Goal: Task Accomplishment & Management: Manage account settings

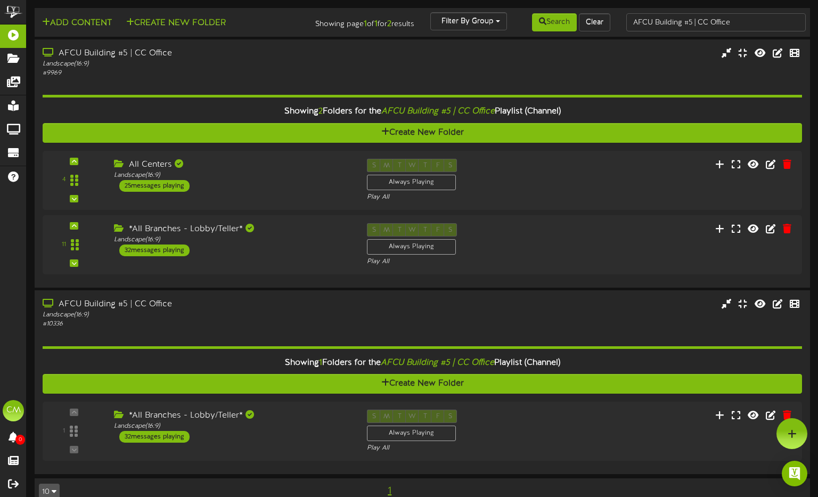
scroll to position [20, 0]
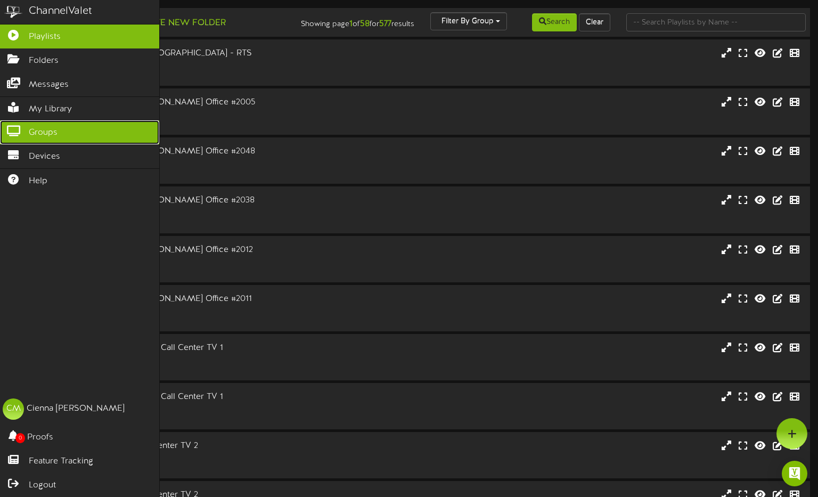
click at [72, 137] on link "Groups" at bounding box center [79, 132] width 159 height 24
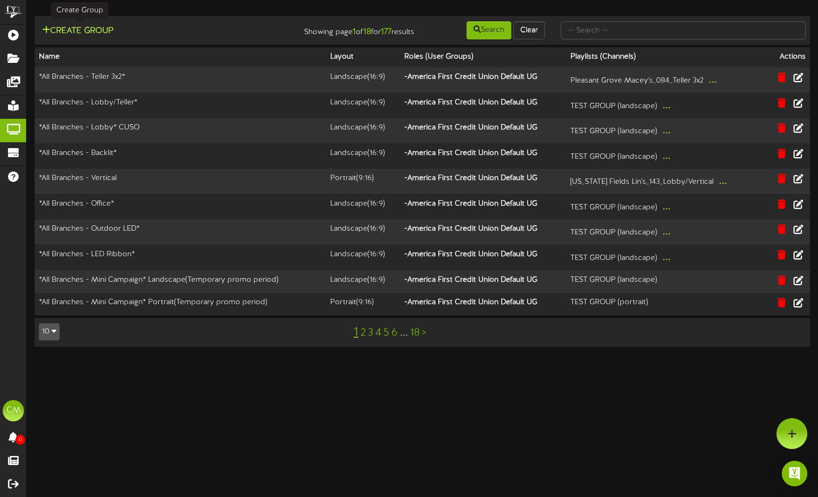
click at [97, 31] on button "Create Group" at bounding box center [78, 31] width 78 height 13
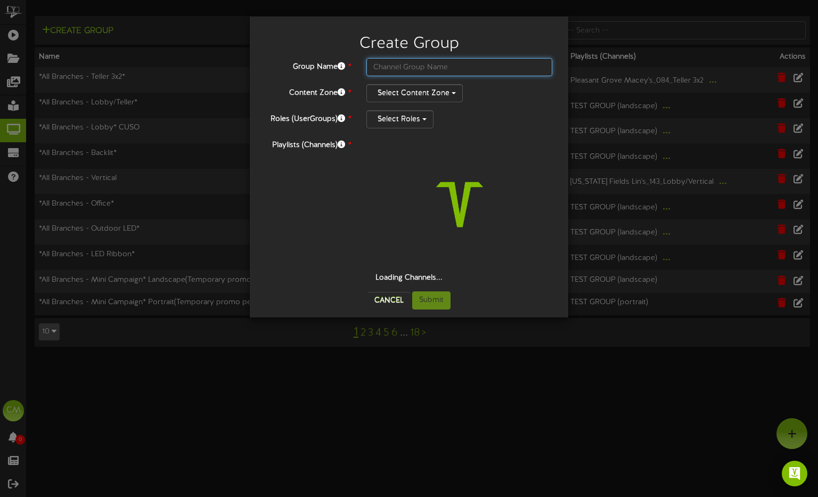
click at [413, 64] on input "text" at bounding box center [459, 67] width 186 height 18
paste input "Centers Exec"
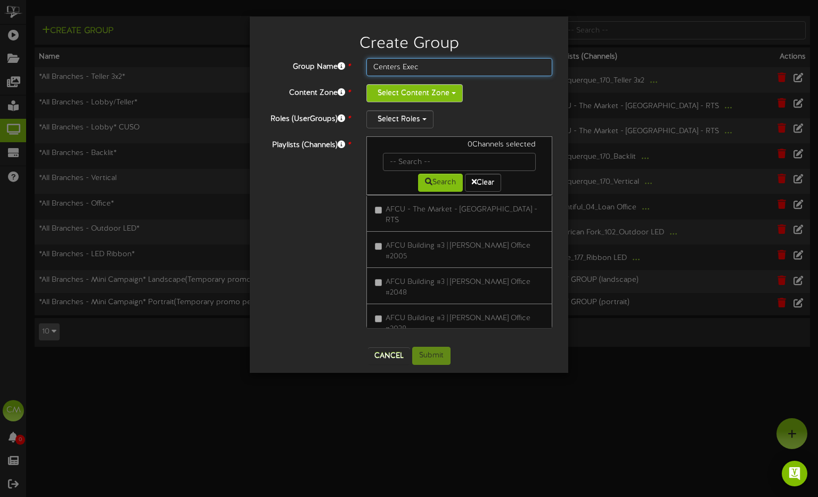
type input "Centers Exec"
click at [446, 94] on button "Select Content Zone" at bounding box center [414, 93] width 96 height 18
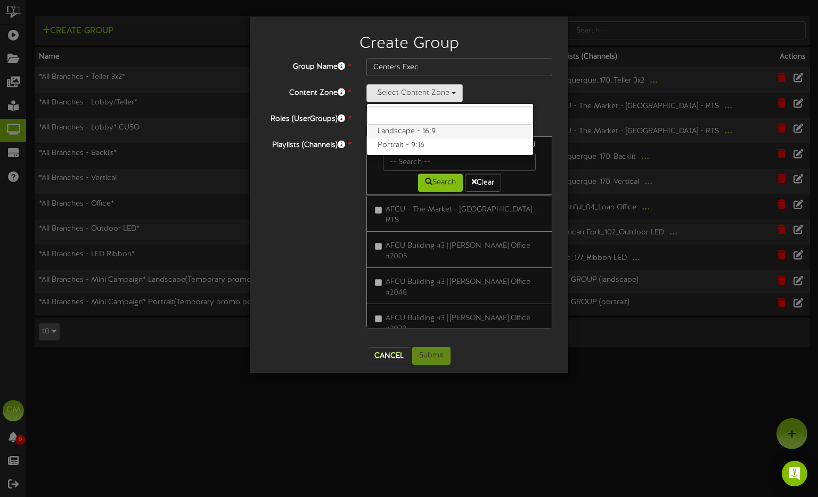
click at [407, 131] on label "Landscape - 16:9" at bounding box center [450, 132] width 166 height 14
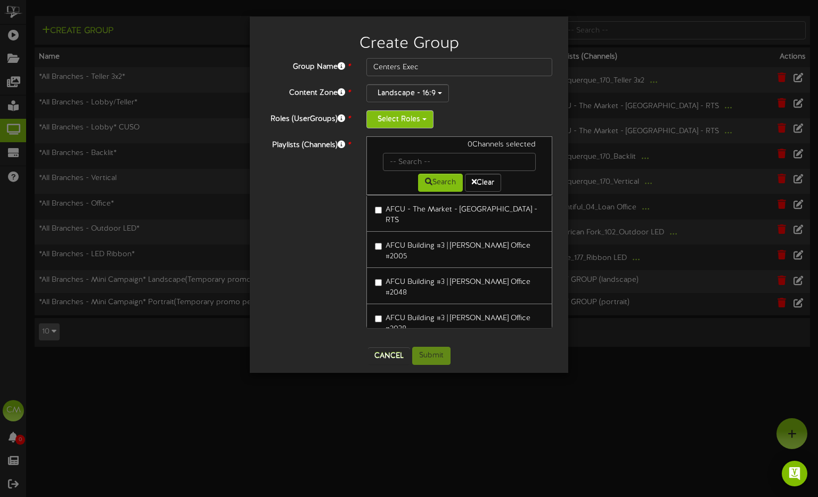
click at [395, 118] on button "Select Roles" at bounding box center [399, 119] width 67 height 18
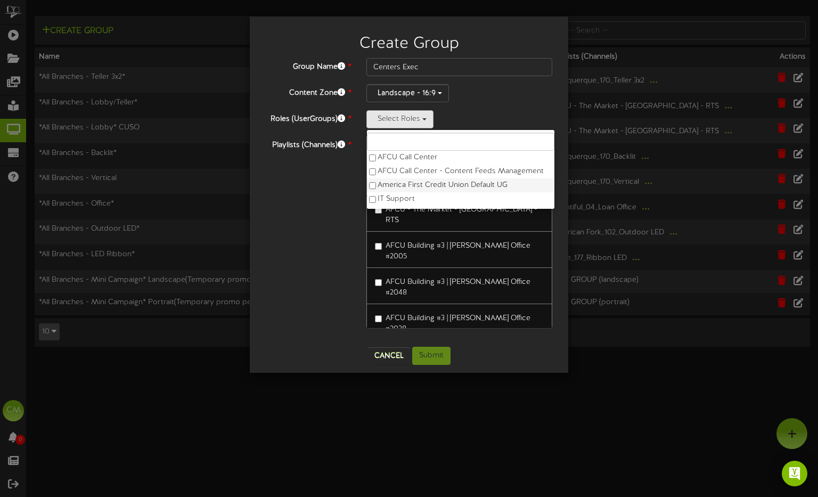
click at [471, 186] on label "America First Credit Union Default UG" at bounding box center [460, 185] width 187 height 14
click at [319, 180] on div "Playlists (Channels) * 0 Channels selected Search Clear AFCU - The [GEOGRAPHIC_…" at bounding box center [409, 237] width 303 height 202
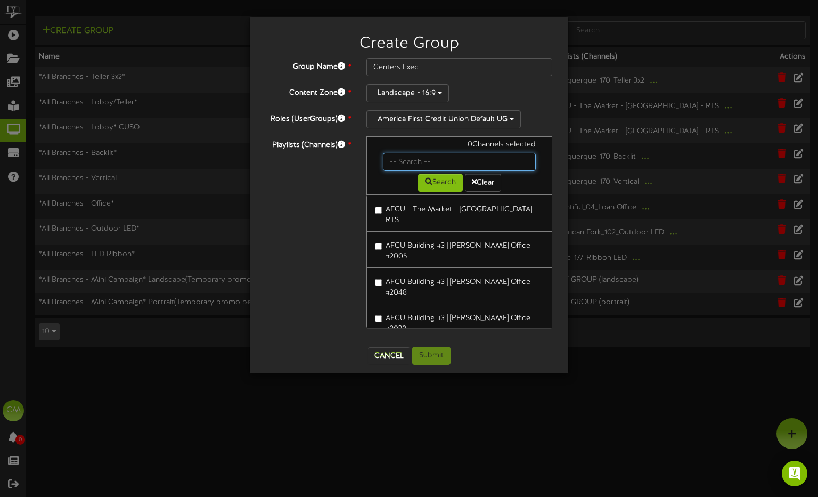
click at [410, 161] on input "text" at bounding box center [459, 162] width 153 height 18
paste input "AFCU Building #5 | CC Office"
type input "AFCU Building #5 | CC Office"
click at [441, 178] on button "Search" at bounding box center [440, 183] width 45 height 18
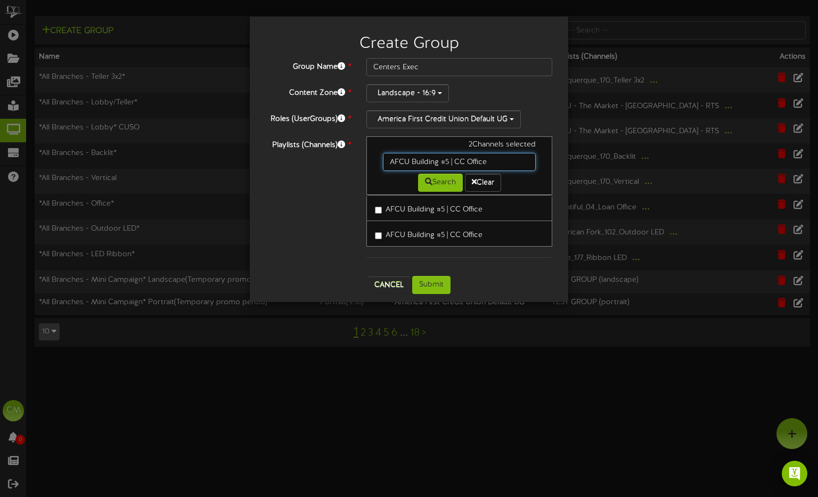
drag, startPoint x: 481, startPoint y: 165, endPoint x: 373, endPoint y: 165, distance: 108.7
click at [388, 163] on input "AFCU Building #5 | CC Office" at bounding box center [459, 162] width 153 height 18
paste input "AFCU Building #5"
click at [442, 186] on button "Search" at bounding box center [440, 183] width 45 height 18
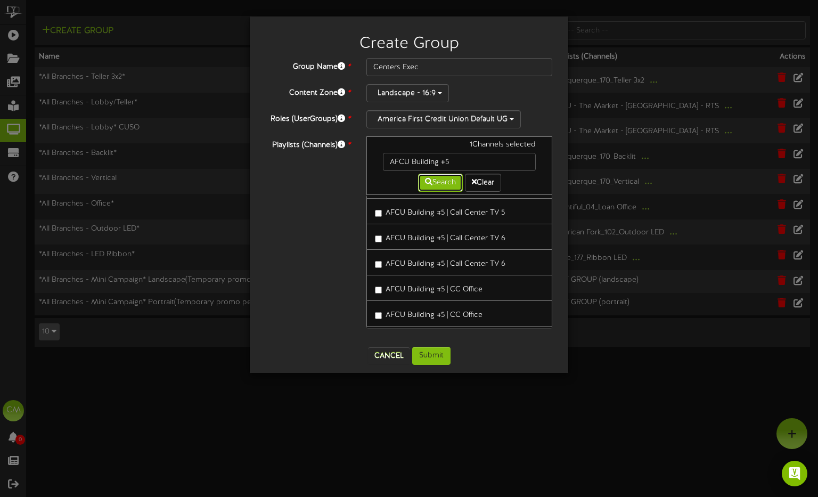
scroll to position [262, 0]
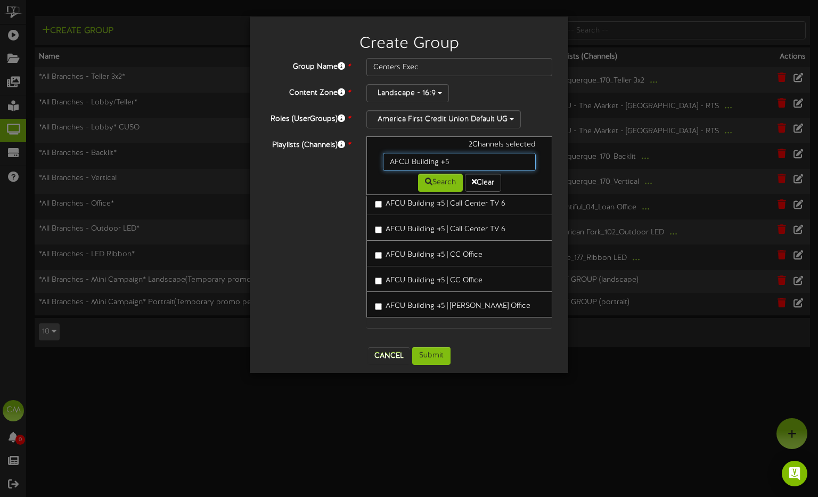
click at [464, 161] on input "AFCU Building #5" at bounding box center [459, 162] width 153 height 18
type input "AFCU Building #3"
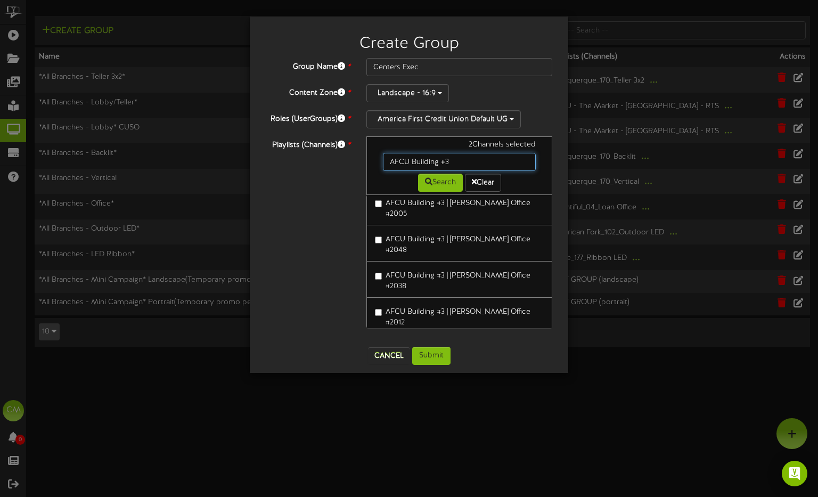
scroll to position [0, 0]
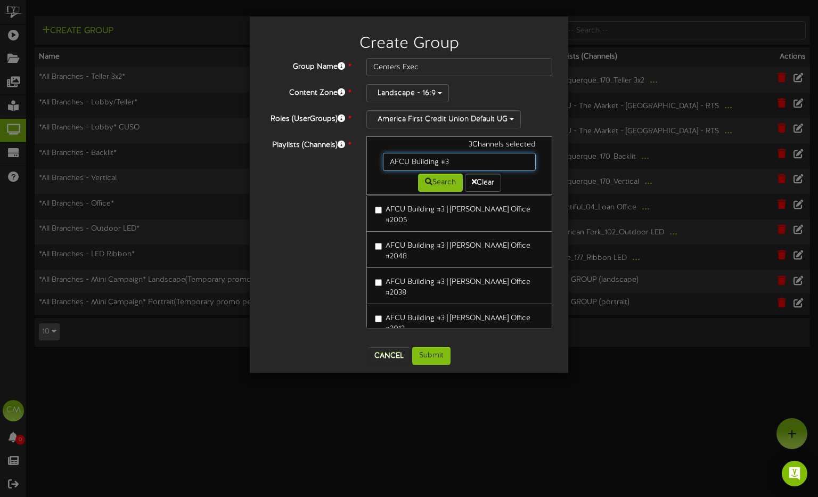
drag, startPoint x: 460, startPoint y: 160, endPoint x: 375, endPoint y: 160, distance: 84.7
click at [375, 160] on div "AFCU Building #3" at bounding box center [459, 162] width 169 height 18
click at [320, 198] on div "Playlists (Channels) * 3 Channels selected [GEOGRAPHIC_DATA] #3 Search Clear [G…" at bounding box center [409, 237] width 303 height 202
click at [445, 356] on button "Submit" at bounding box center [431, 356] width 38 height 18
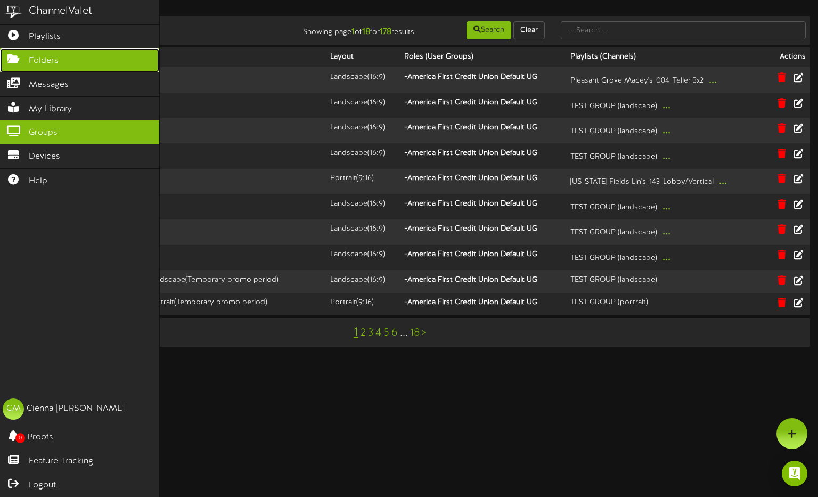
click at [65, 60] on link "Folders" at bounding box center [79, 60] width 159 height 24
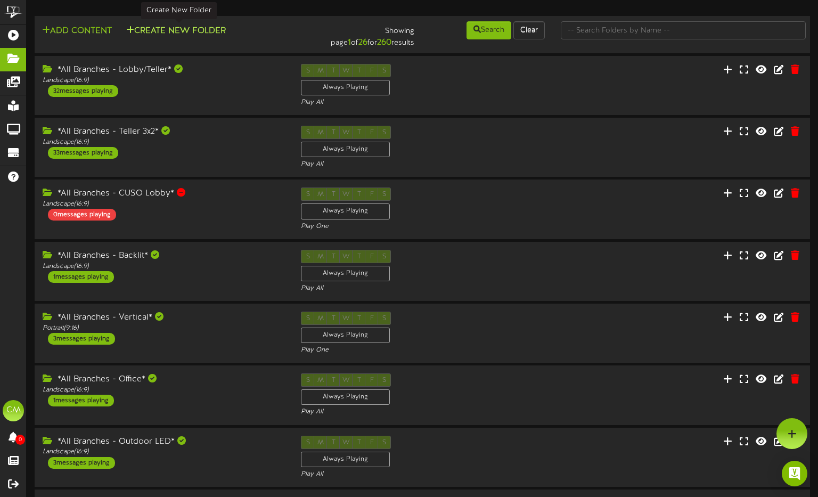
click at [186, 34] on button "Create New Folder" at bounding box center [176, 31] width 106 height 13
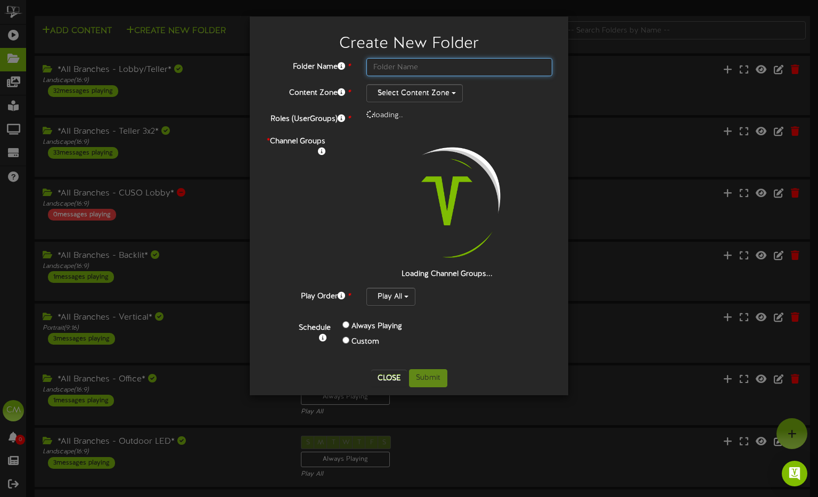
click at [426, 62] on input "text" at bounding box center [459, 67] width 186 height 18
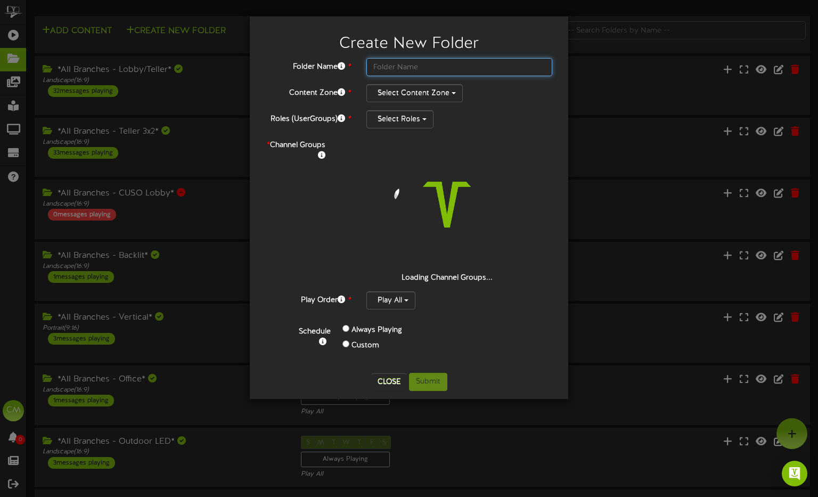
paste input "Centers Exec"
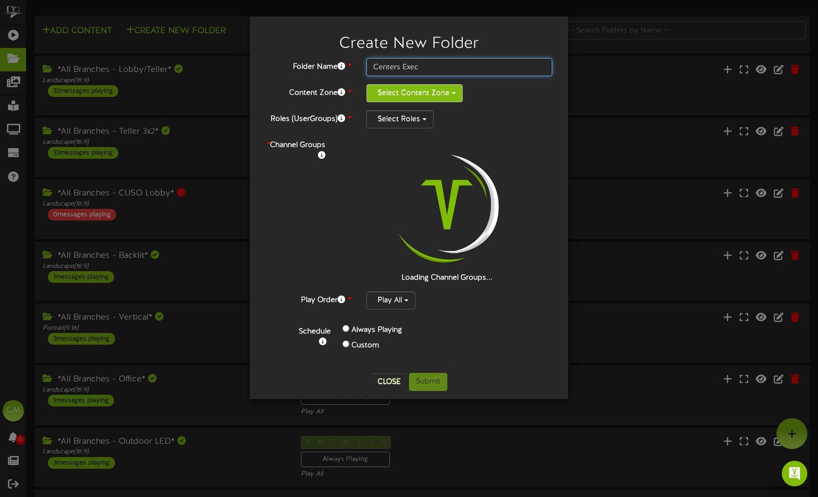
type input "Centers Exec"
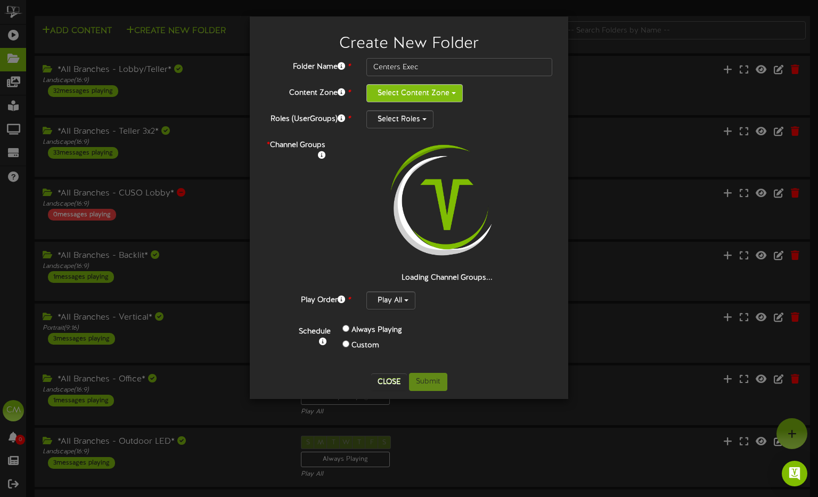
click at [428, 91] on button "Select Content Zone" at bounding box center [414, 93] width 96 height 18
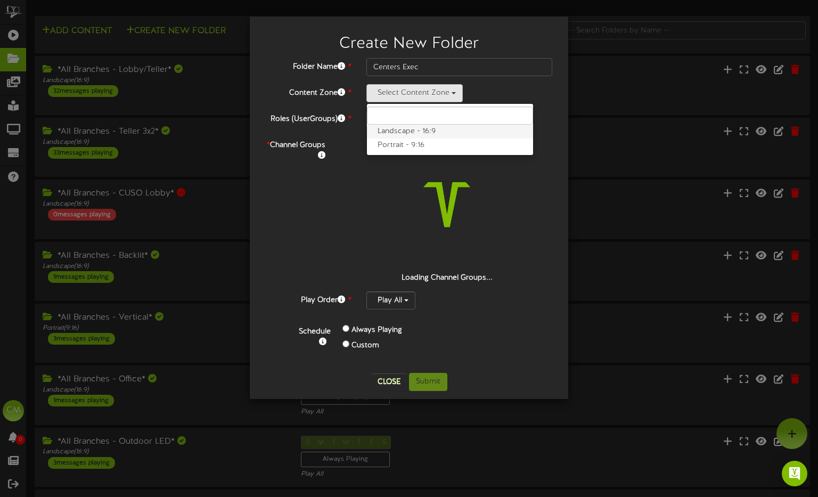
click at [411, 132] on label "Landscape - 16:9" at bounding box center [450, 132] width 166 height 14
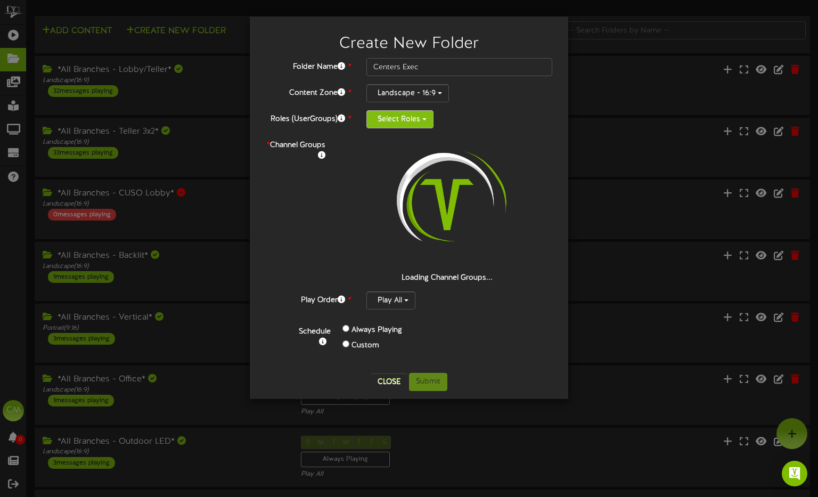
click at [399, 117] on button "Select Roles" at bounding box center [399, 119] width 67 height 18
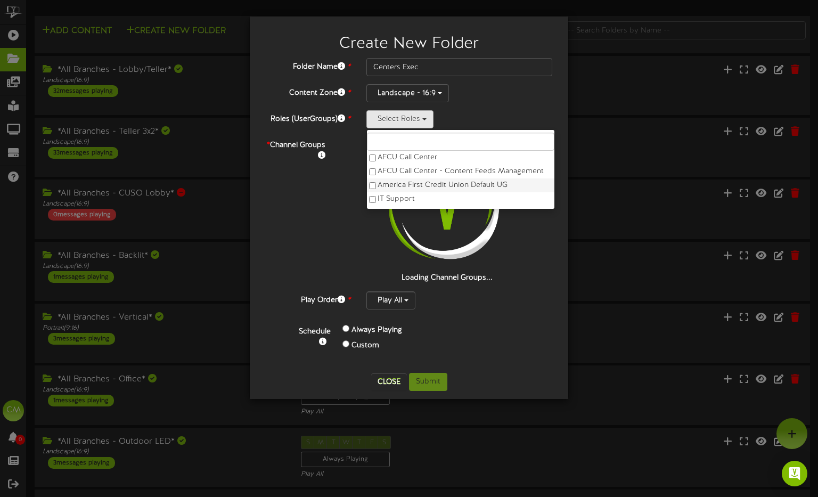
click at [494, 185] on label "America First Credit Union Default UG" at bounding box center [460, 185] width 187 height 14
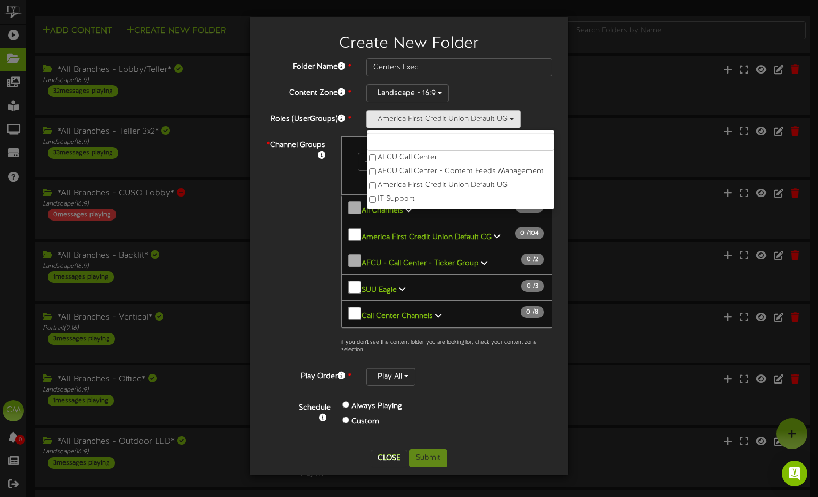
click at [289, 186] on div "* Channel Groups 0 Channels selected Search Clear 0" at bounding box center [409, 247] width 303 height 223
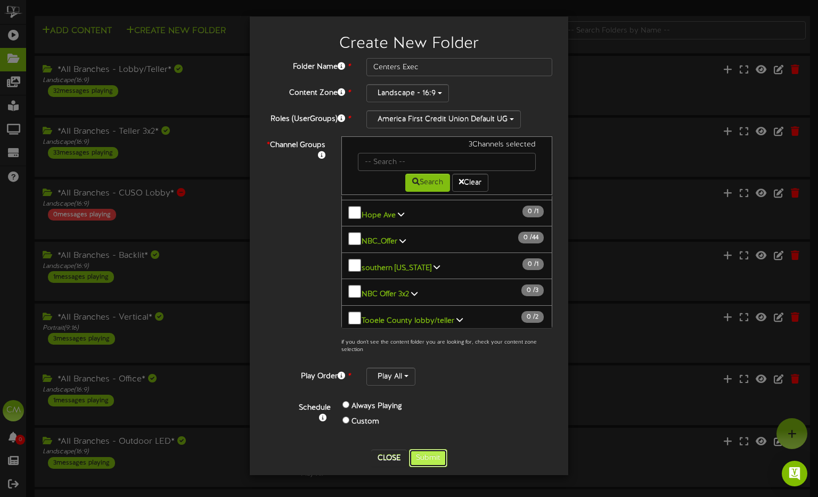
click at [433, 459] on button "Submit" at bounding box center [428, 458] width 38 height 18
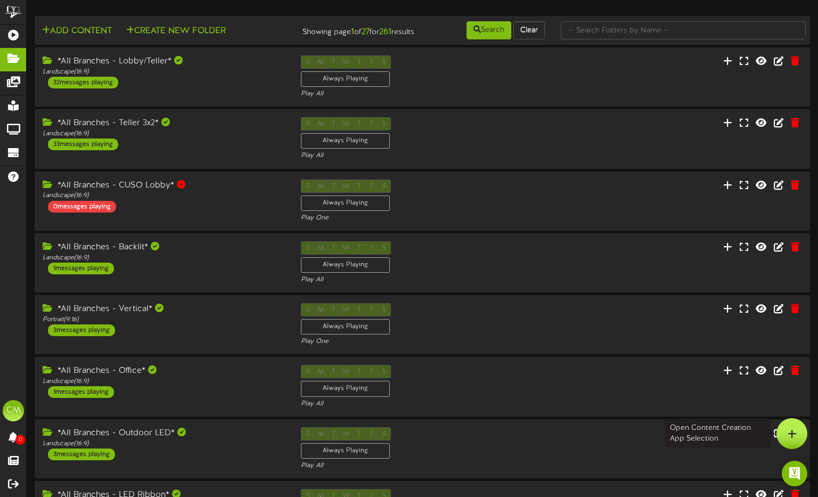
click at [794, 435] on icon at bounding box center [792, 434] width 9 height 10
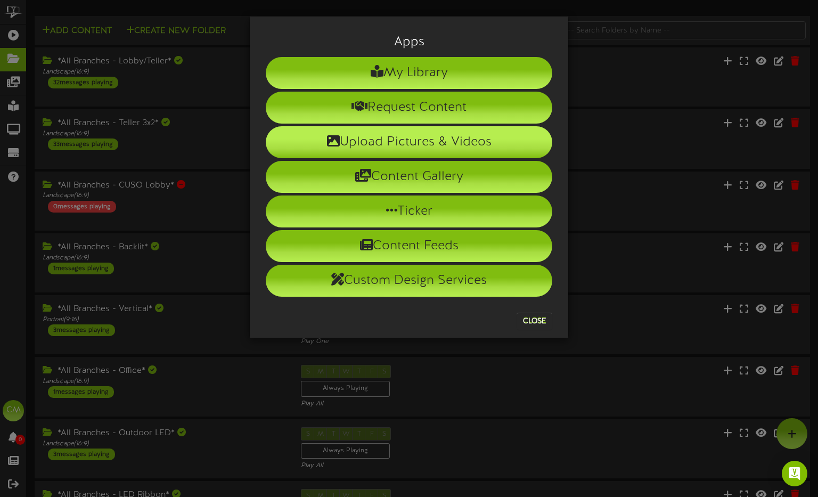
click at [399, 141] on li "Upload Pictures & Videos" at bounding box center [409, 142] width 287 height 32
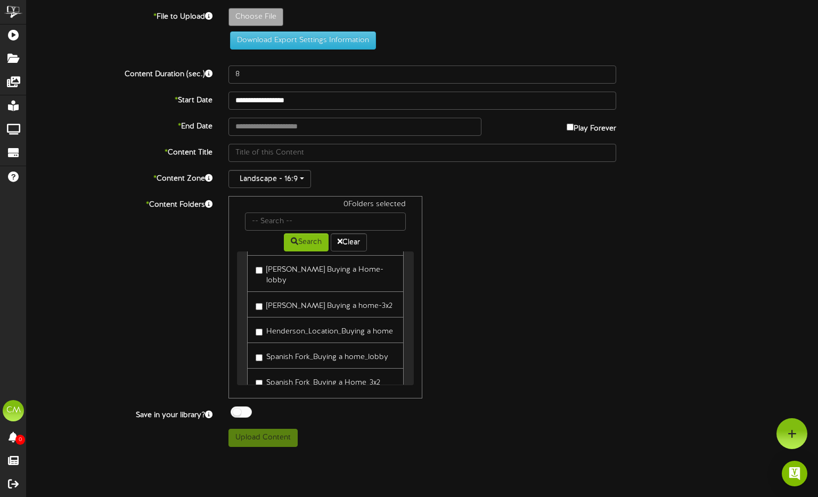
scroll to position [7871, 0]
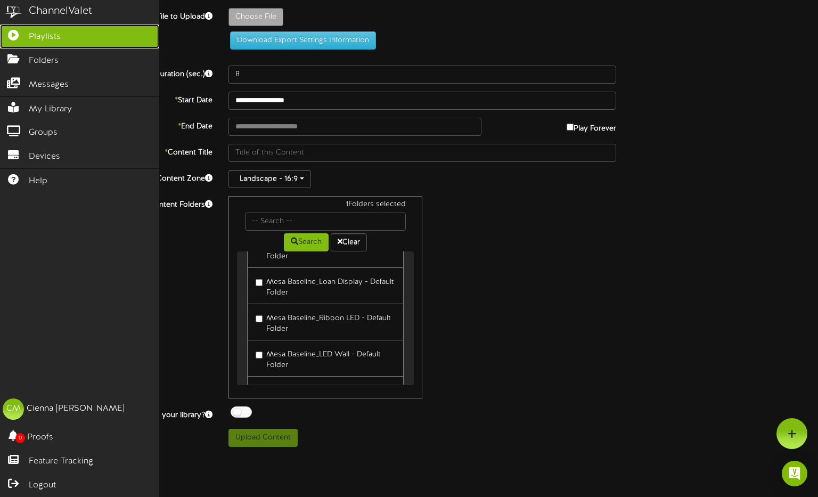
click at [23, 34] on icon at bounding box center [13, 34] width 27 height 8
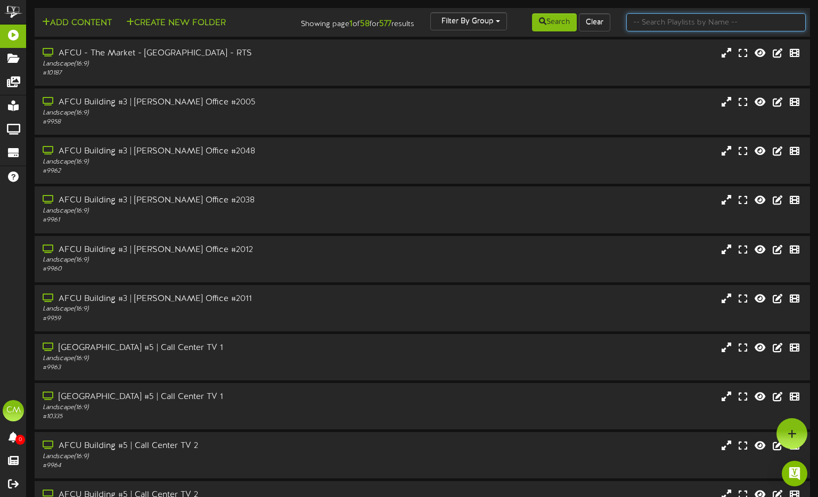
click at [654, 22] on input "text" at bounding box center [716, 22] width 180 height 18
paste input "AFCU Building #5 | CC Office"
type input "AFCU Building #5 | CC Office"
click at [550, 23] on button "Search" at bounding box center [554, 22] width 45 height 18
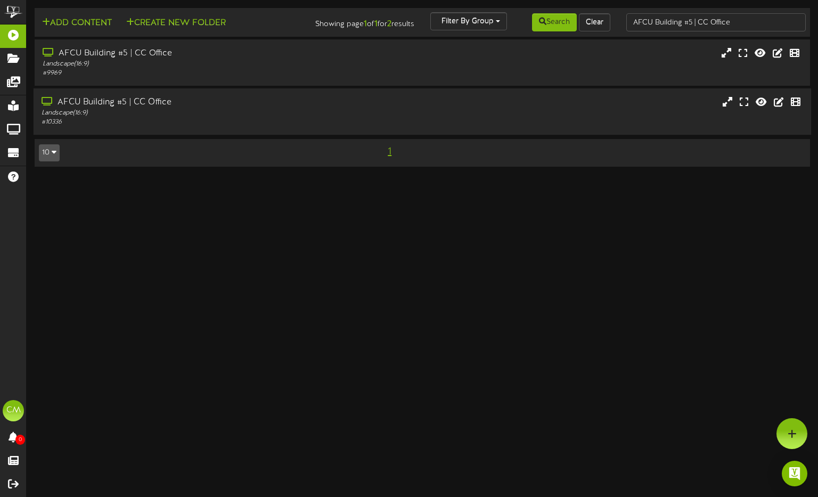
click at [234, 106] on div "AFCU Building #5 | CC Office" at bounding box center [196, 102] width 308 height 12
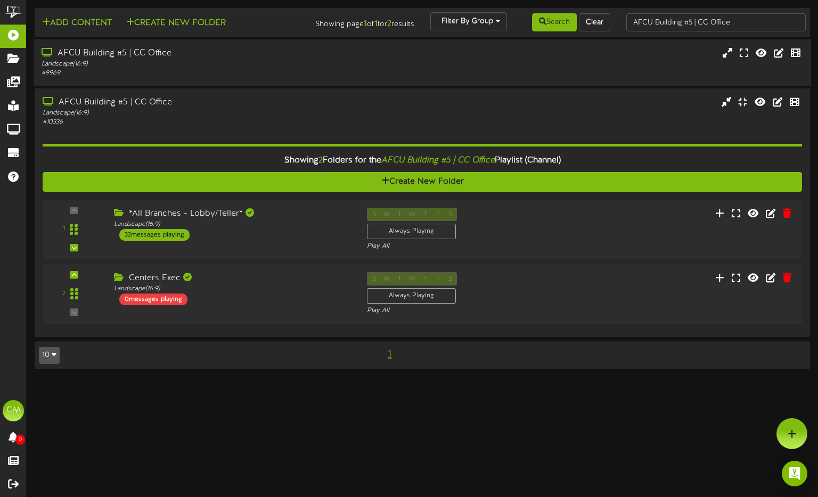
click at [231, 53] on div "AFCU Building #5 | CC Office" at bounding box center [196, 53] width 308 height 12
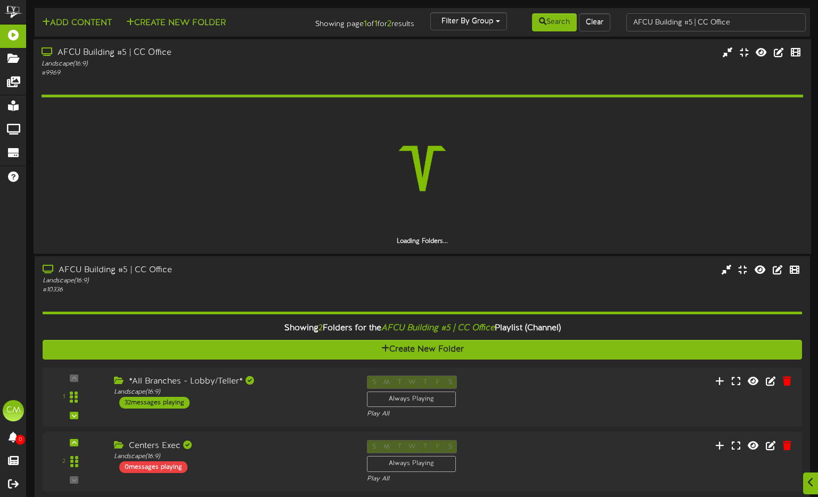
scroll to position [50, 0]
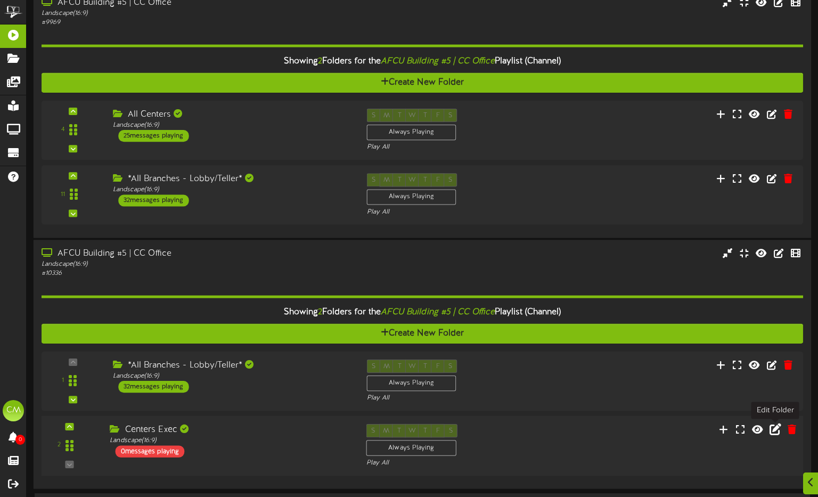
click at [775, 428] on icon at bounding box center [776, 429] width 12 height 12
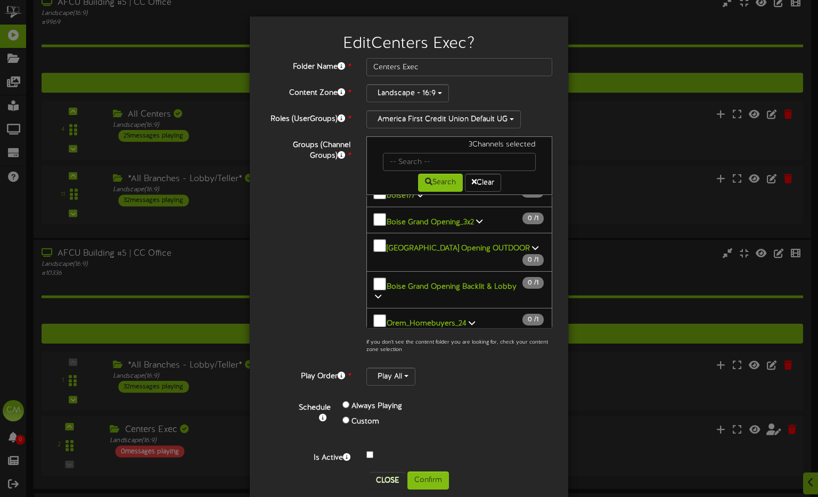
scroll to position [5194, 0]
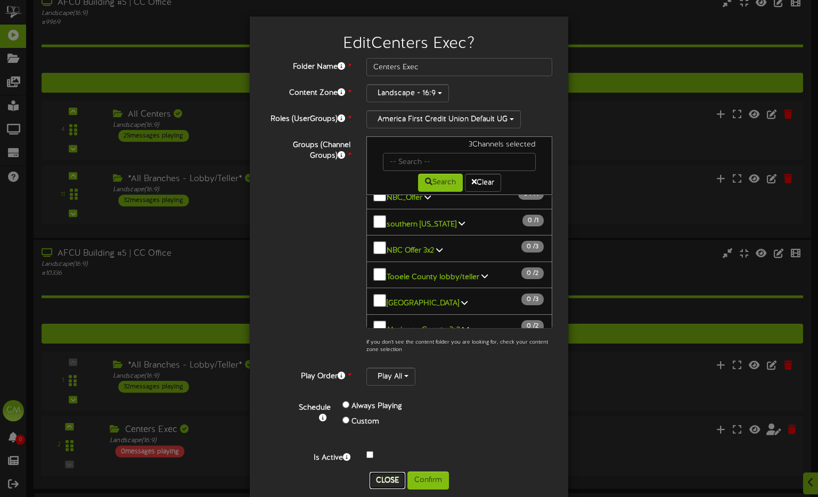
click at [382, 475] on button "Close" at bounding box center [388, 480] width 36 height 17
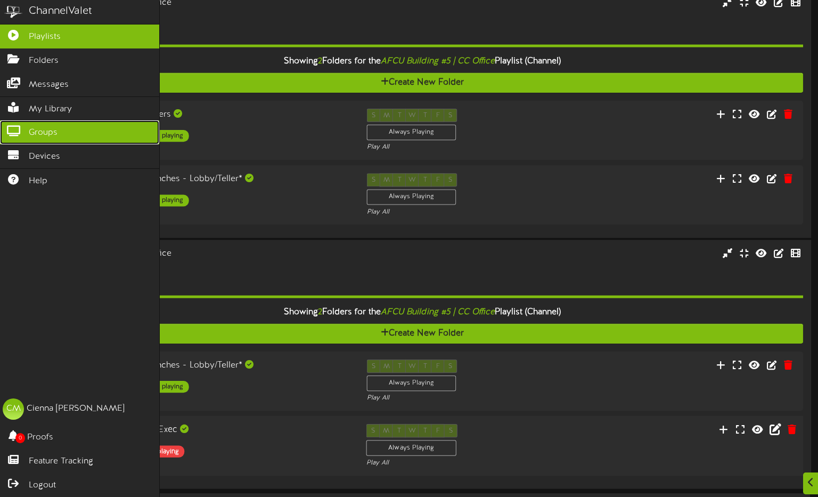
click at [20, 126] on link "Groups" at bounding box center [79, 132] width 159 height 24
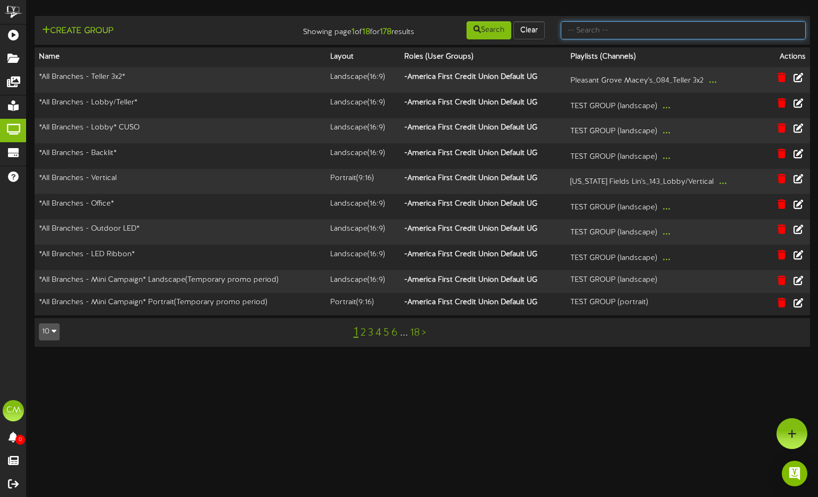
click at [641, 36] on input "text" at bounding box center [683, 30] width 245 height 18
type input "centers"
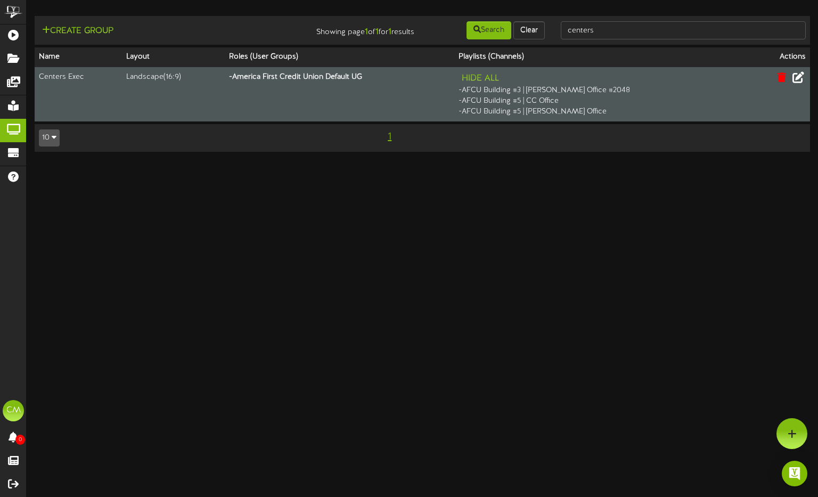
click at [800, 79] on icon at bounding box center [799, 77] width 12 height 12
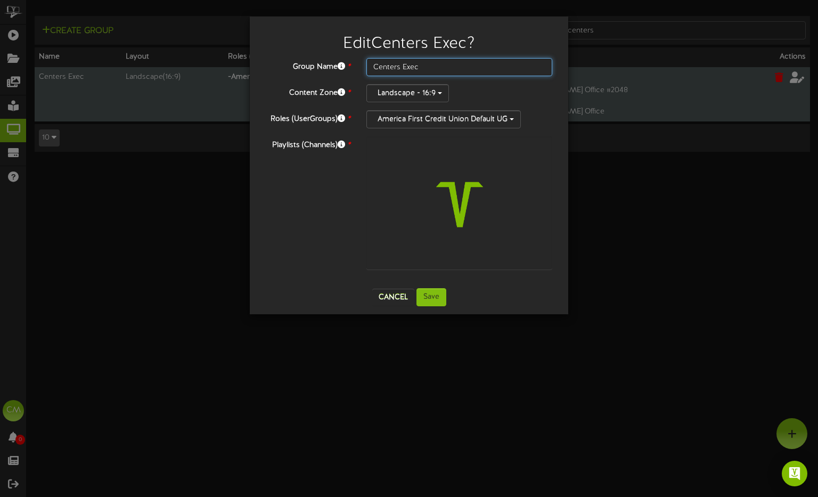
drag, startPoint x: 499, startPoint y: 71, endPoint x: 346, endPoint y: 61, distance: 152.7
click at [346, 61] on div "Group Name * Centers Exec" at bounding box center [409, 67] width 303 height 18
click at [364, 153] on div "Loading Channels..." at bounding box center [459, 208] width 202 height 144
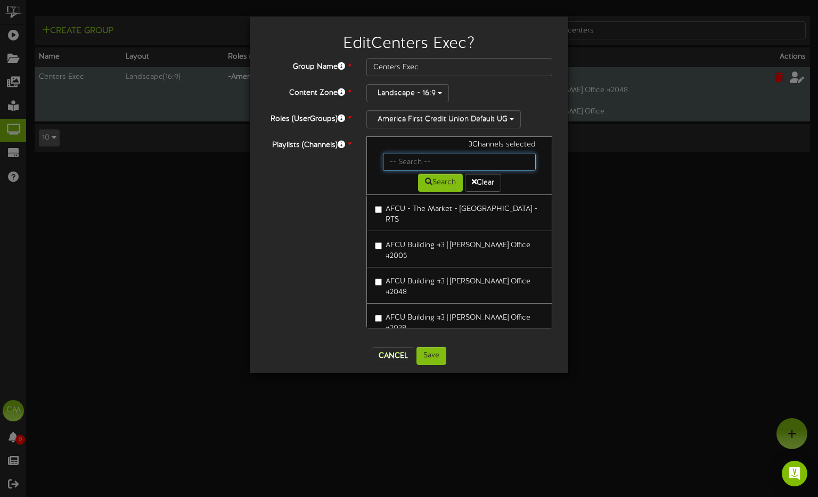
click at [404, 168] on input "text" at bounding box center [459, 162] width 153 height 18
paste input "AFCU Building #5 | CC Office"
type input "AFCU Building #5 | CC Office"
click at [432, 181] on button "Search" at bounding box center [440, 183] width 45 height 18
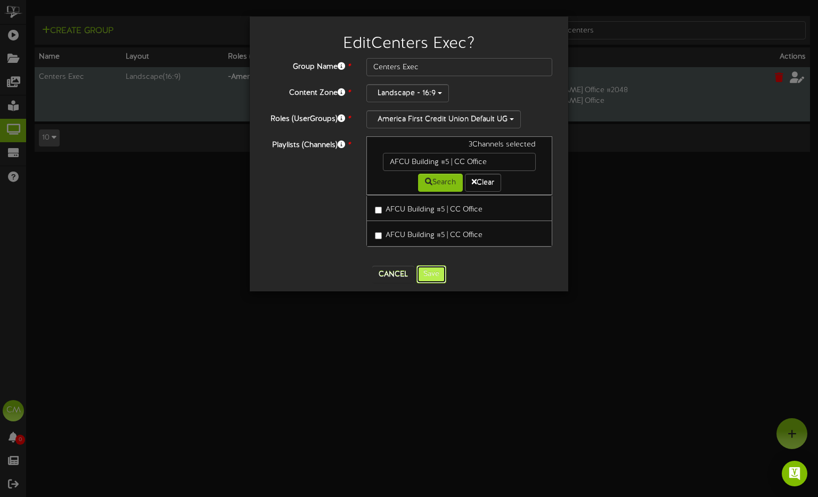
click at [436, 273] on button "Save" at bounding box center [432, 274] width 30 height 18
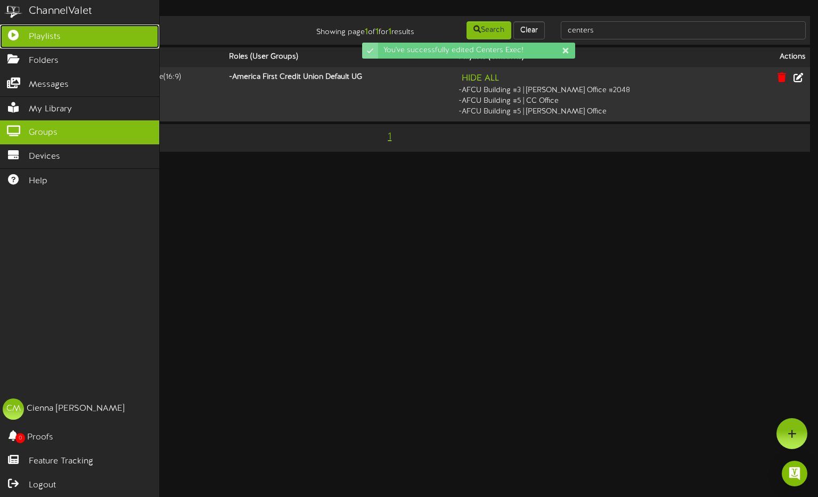
click at [70, 32] on link "Playlists" at bounding box center [79, 37] width 159 height 24
